Goal: Information Seeking & Learning: Learn about a topic

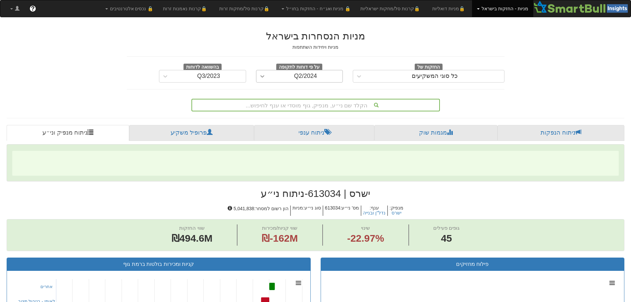
drag, startPoint x: 260, startPoint y: 74, endPoint x: 263, endPoint y: 76, distance: 4.3
click at [260, 74] on icon at bounding box center [262, 76] width 7 height 7
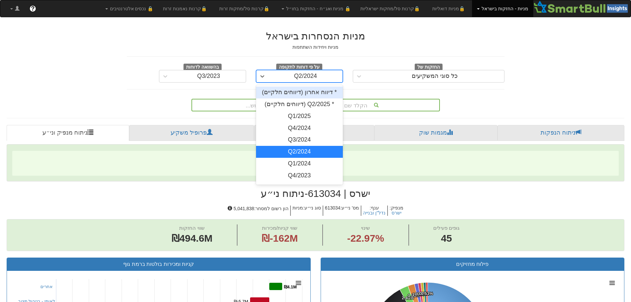
click at [290, 89] on div "* דיווח אחרון (דיווחים חלקיים)" at bounding box center [299, 92] width 87 height 12
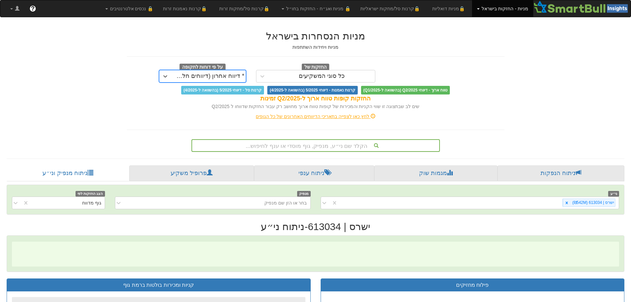
scroll to position [15, 0]
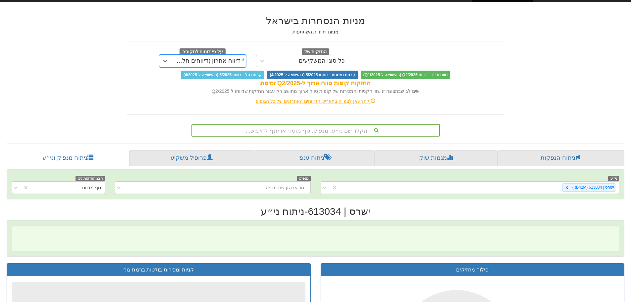
click at [296, 136] on div "הקלד שם ני״ע, מנפיק, גוף מוסדי או ענף לחיפוש..." at bounding box center [315, 130] width 248 height 13
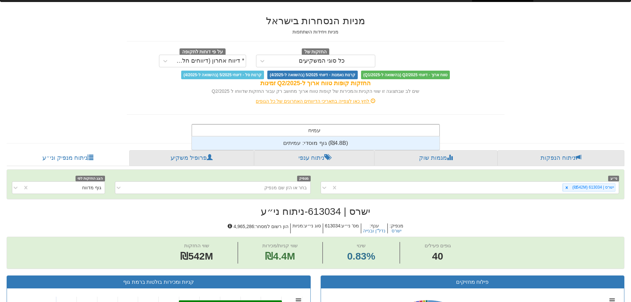
scroll to position [13, 0]
type input "עמיתים"
click at [296, 144] on div "גוף מוסדי: ‏עמיתים ‎(₪4.8B)‎" at bounding box center [316, 142] width 248 height 13
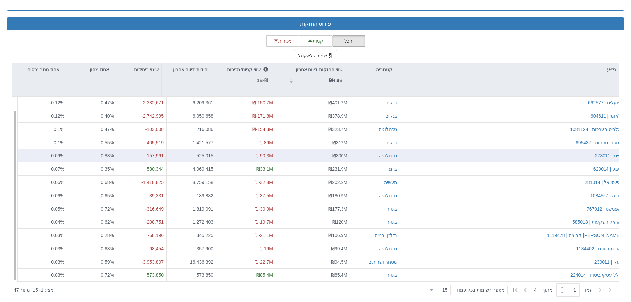
scroll to position [624, 0]
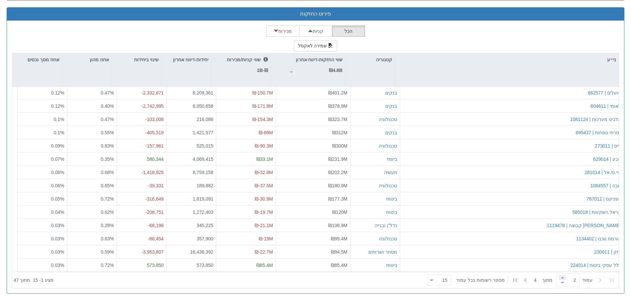
click at [560, 277] on span at bounding box center [562, 277] width 7 height 5
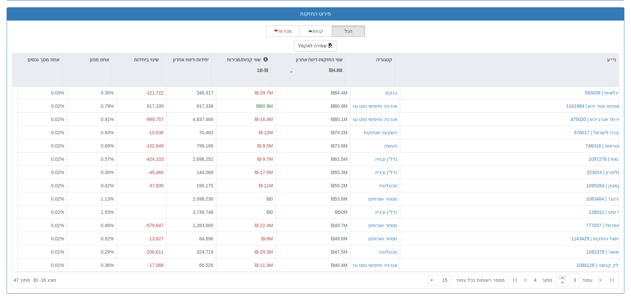
click at [560, 278] on span at bounding box center [562, 277] width 7 height 5
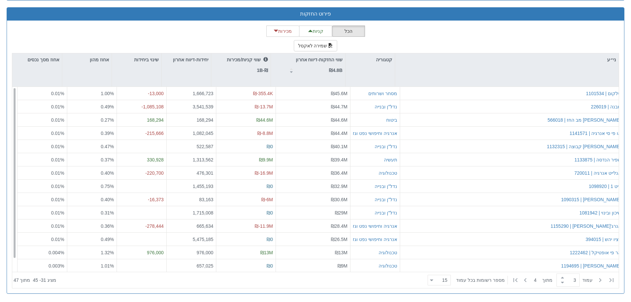
scroll to position [0, 0]
click at [560, 275] on span at bounding box center [562, 277] width 7 height 5
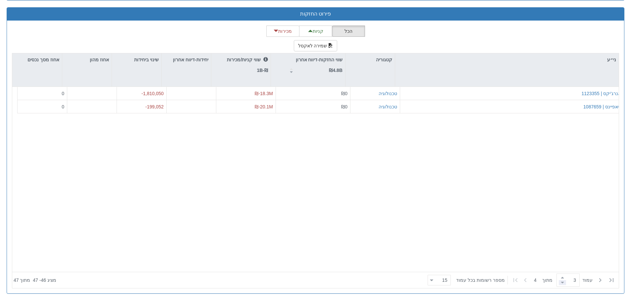
click at [561, 281] on span at bounding box center [562, 282] width 7 height 5
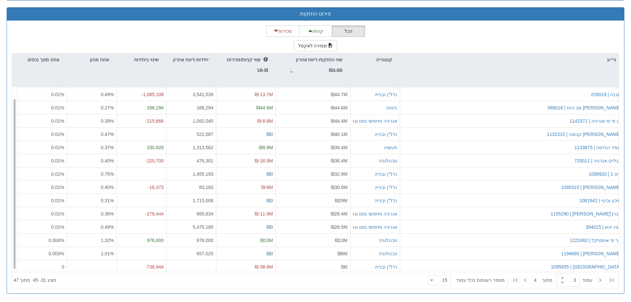
scroll to position [14, 0]
click at [559, 283] on span at bounding box center [562, 282] width 7 height 5
type input "2"
